Goal: Information Seeking & Learning: Learn about a topic

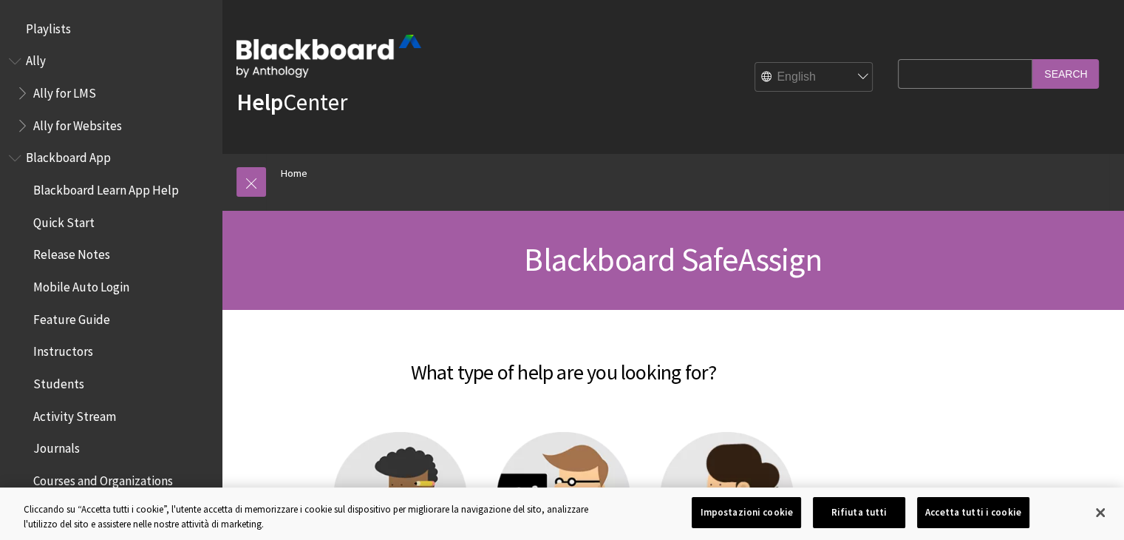
scroll to position [1517, 0]
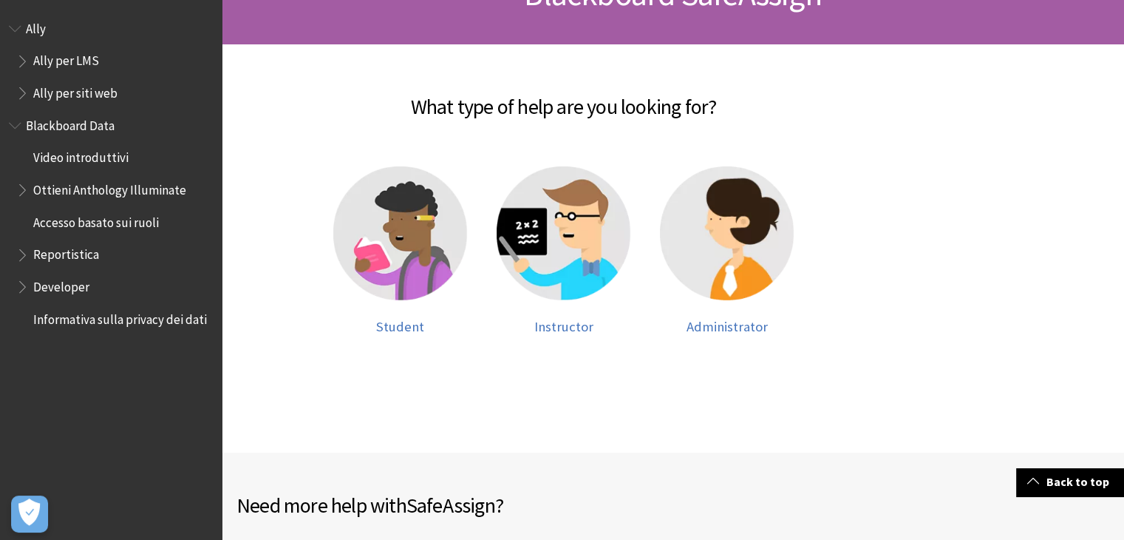
scroll to position [260, 0]
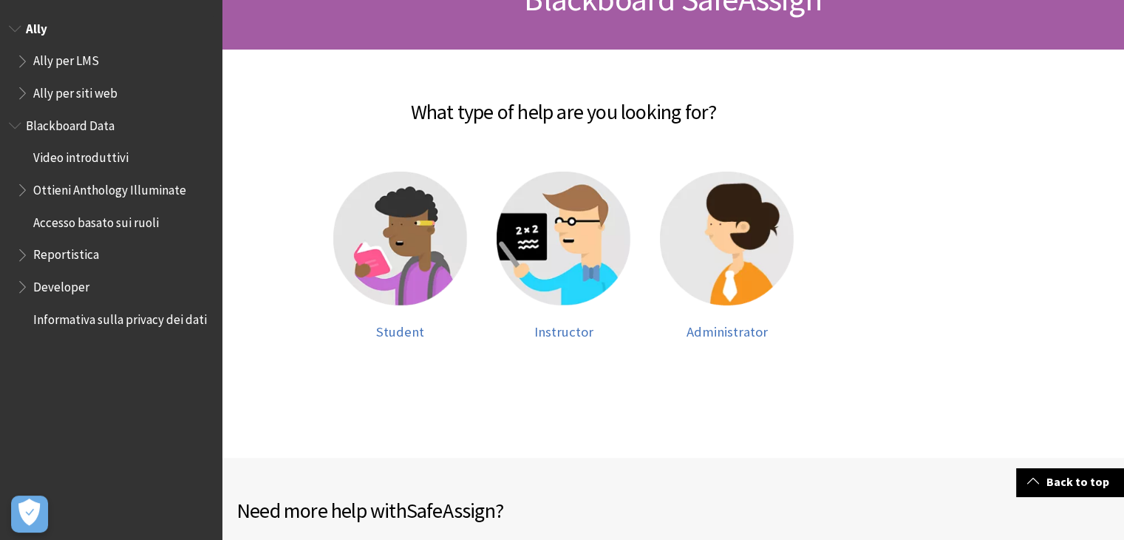
click at [69, 60] on span "Ally per LMS" at bounding box center [66, 59] width 66 height 20
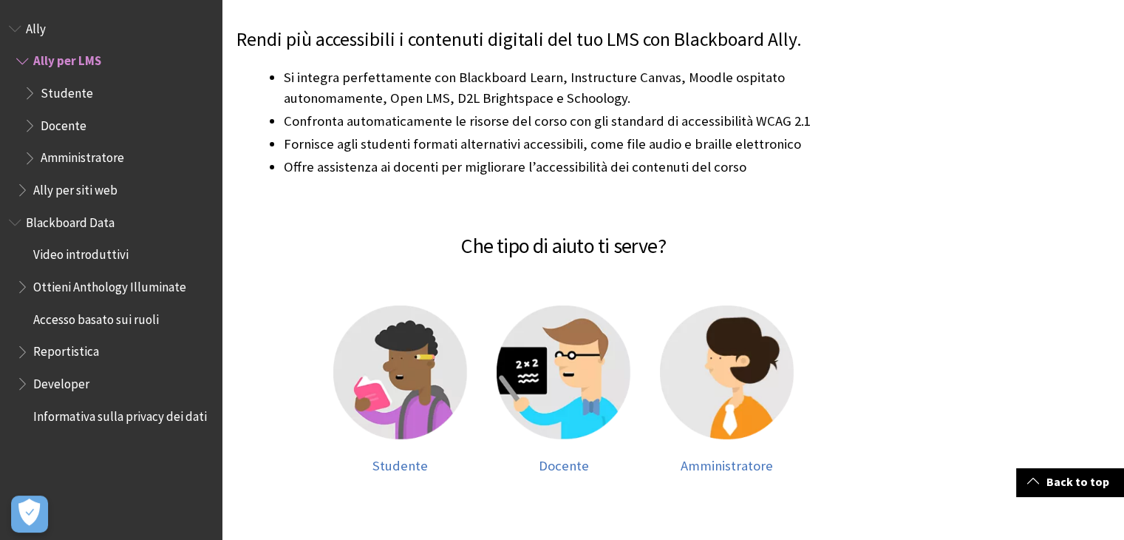
scroll to position [327, 0]
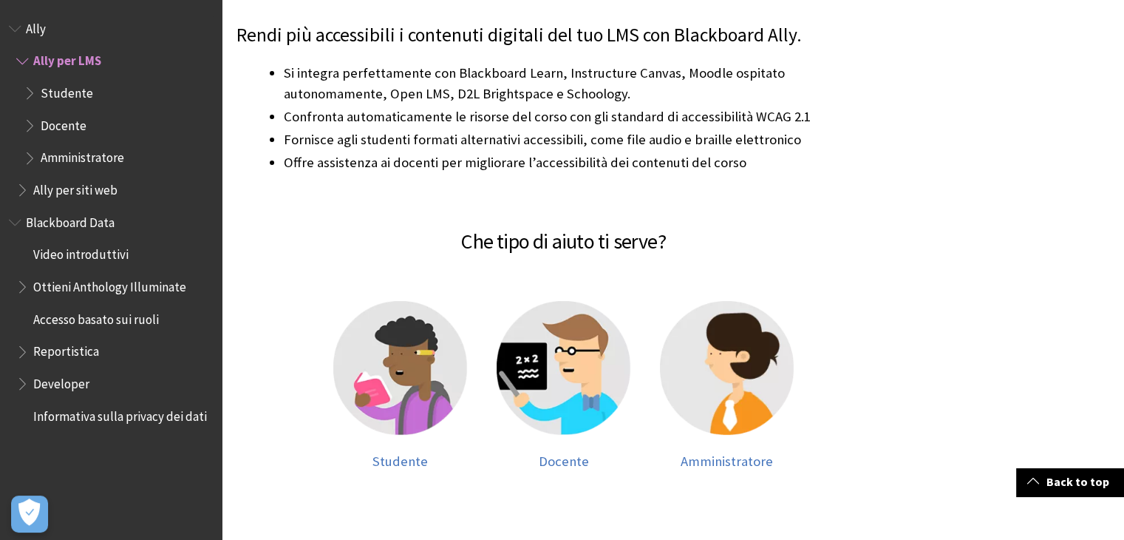
click at [56, 121] on span "Docente" at bounding box center [64, 123] width 46 height 20
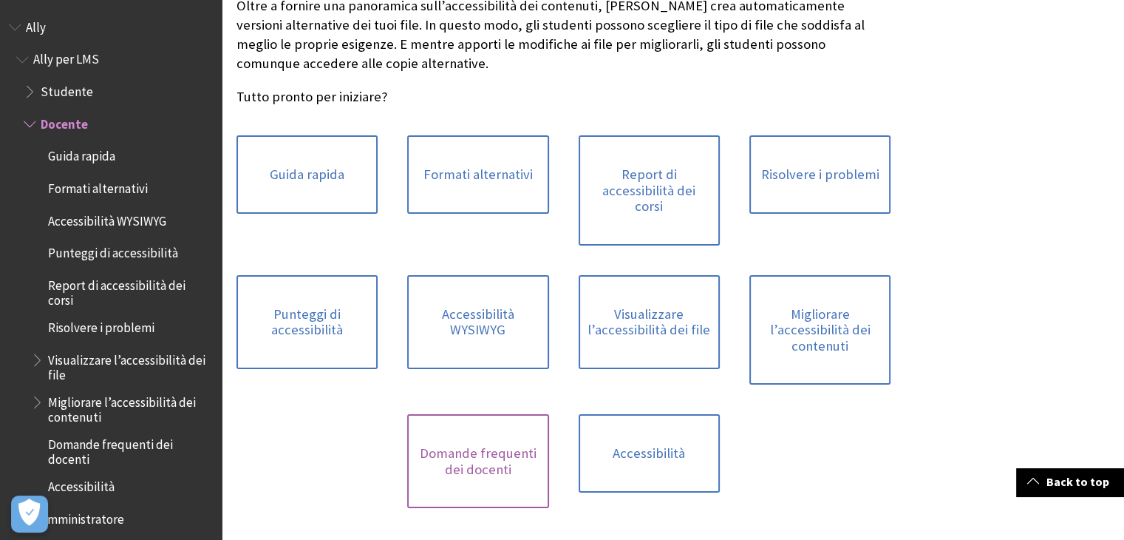
scroll to position [597, 0]
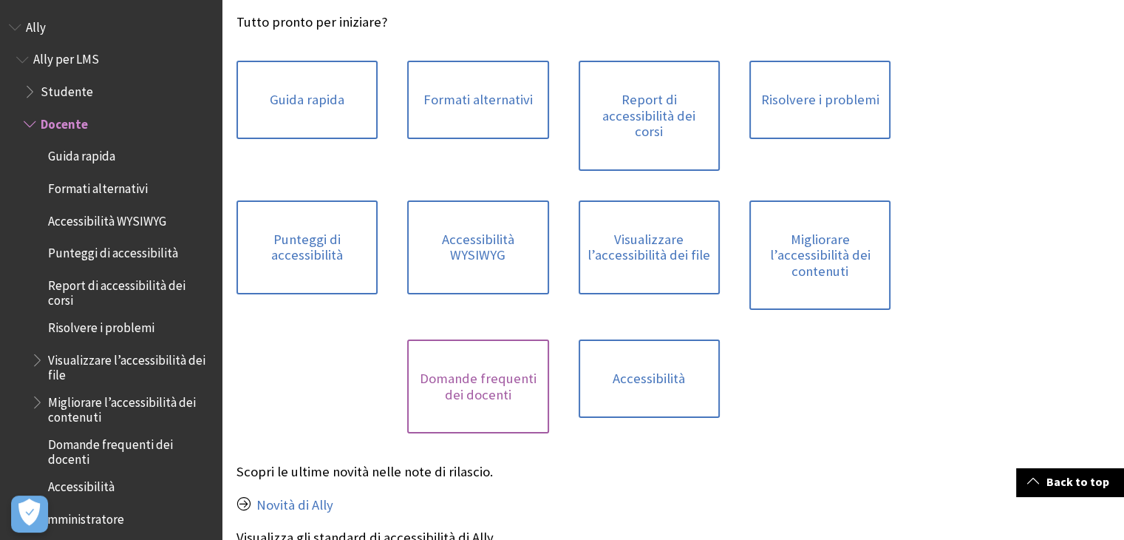
click at [453, 364] on link "Domande frequenti dei docenti" at bounding box center [477, 386] width 141 height 94
